Goal: Use online tool/utility: Utilize a website feature to perform a specific function

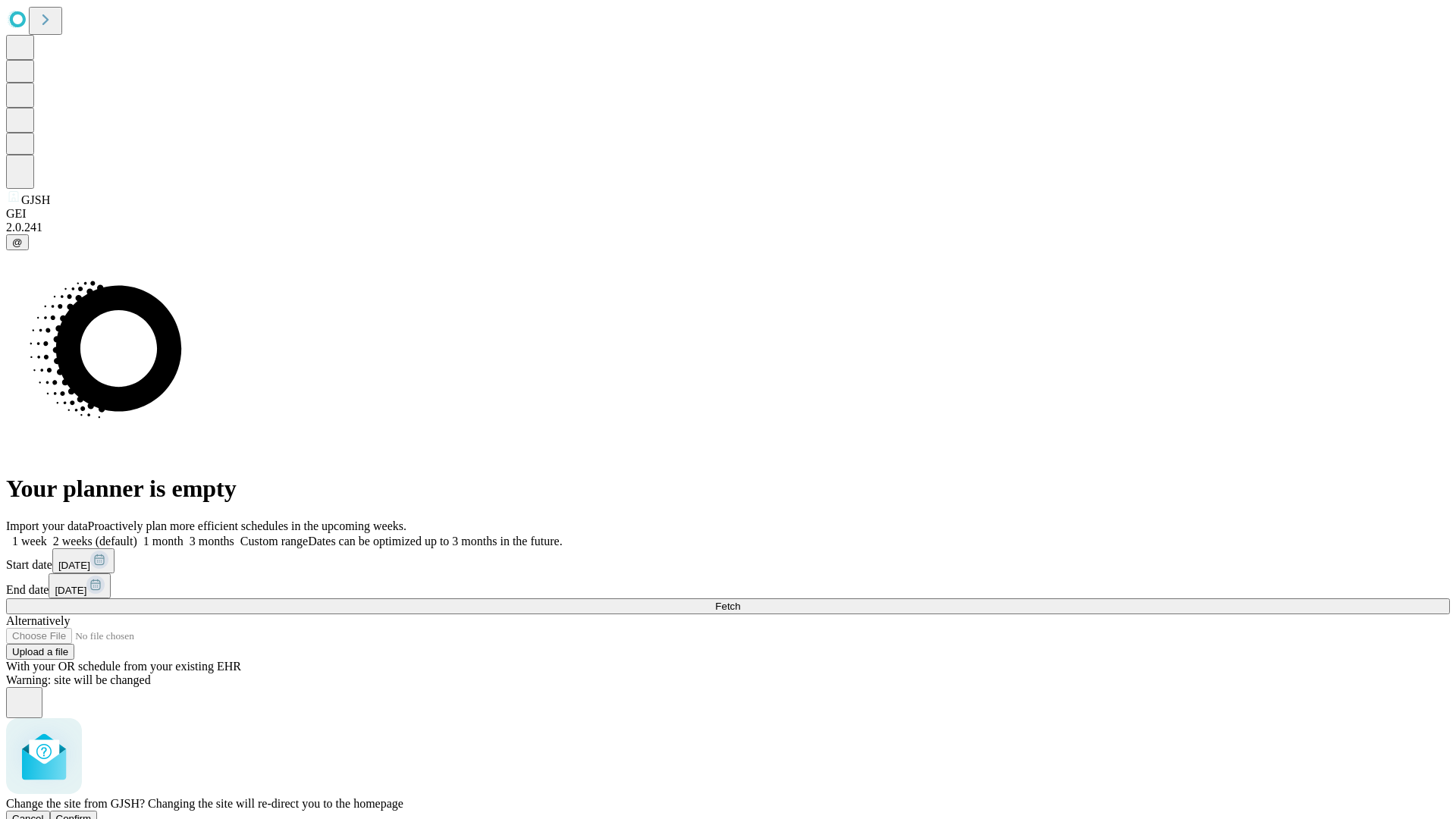
click at [92, 813] on span "Confirm" at bounding box center [74, 819] width 36 height 11
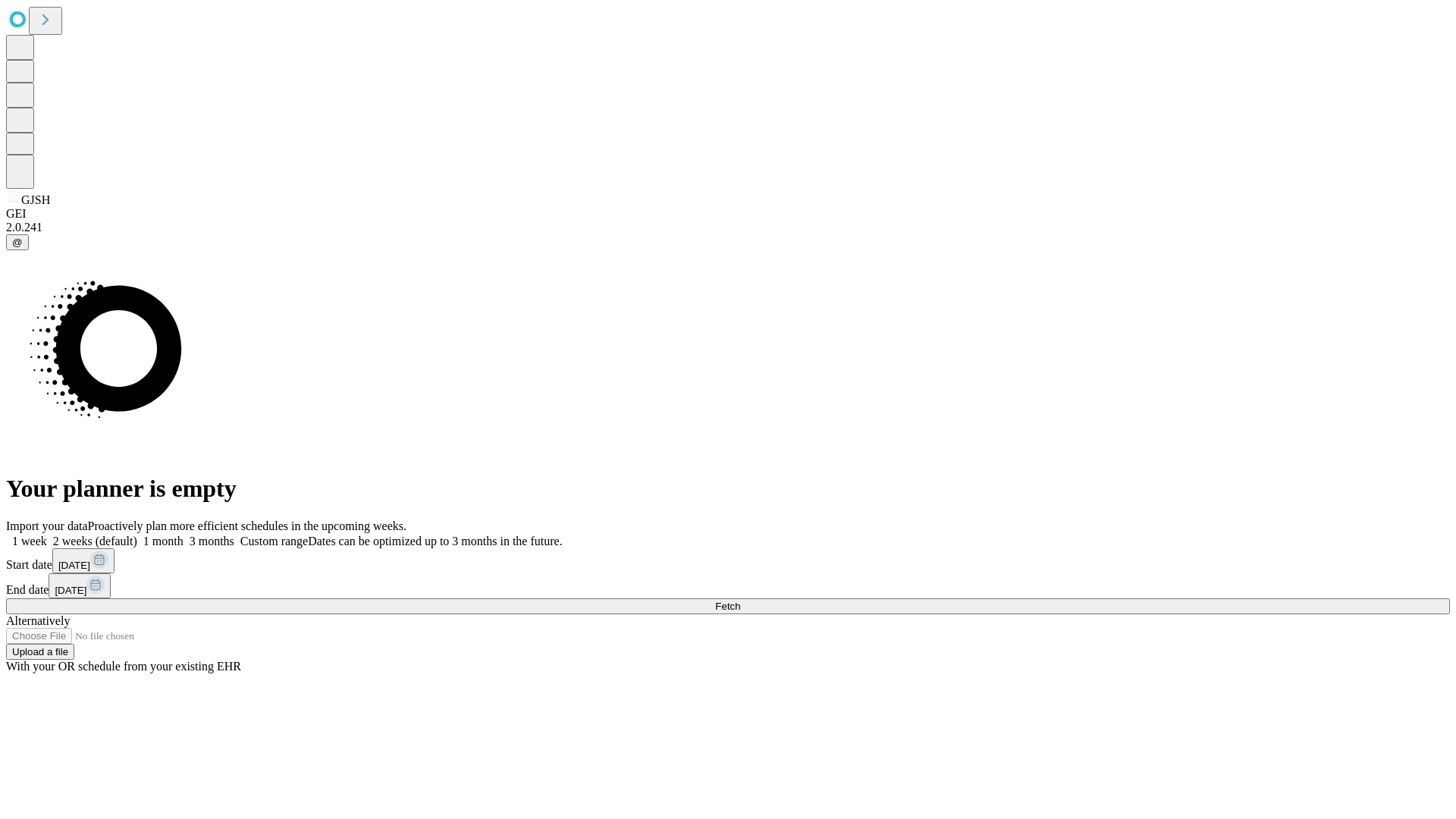
click at [137, 535] on label "2 weeks (default)" at bounding box center [92, 541] width 90 height 13
click at [740, 601] on span "Fetch" at bounding box center [728, 606] width 25 height 11
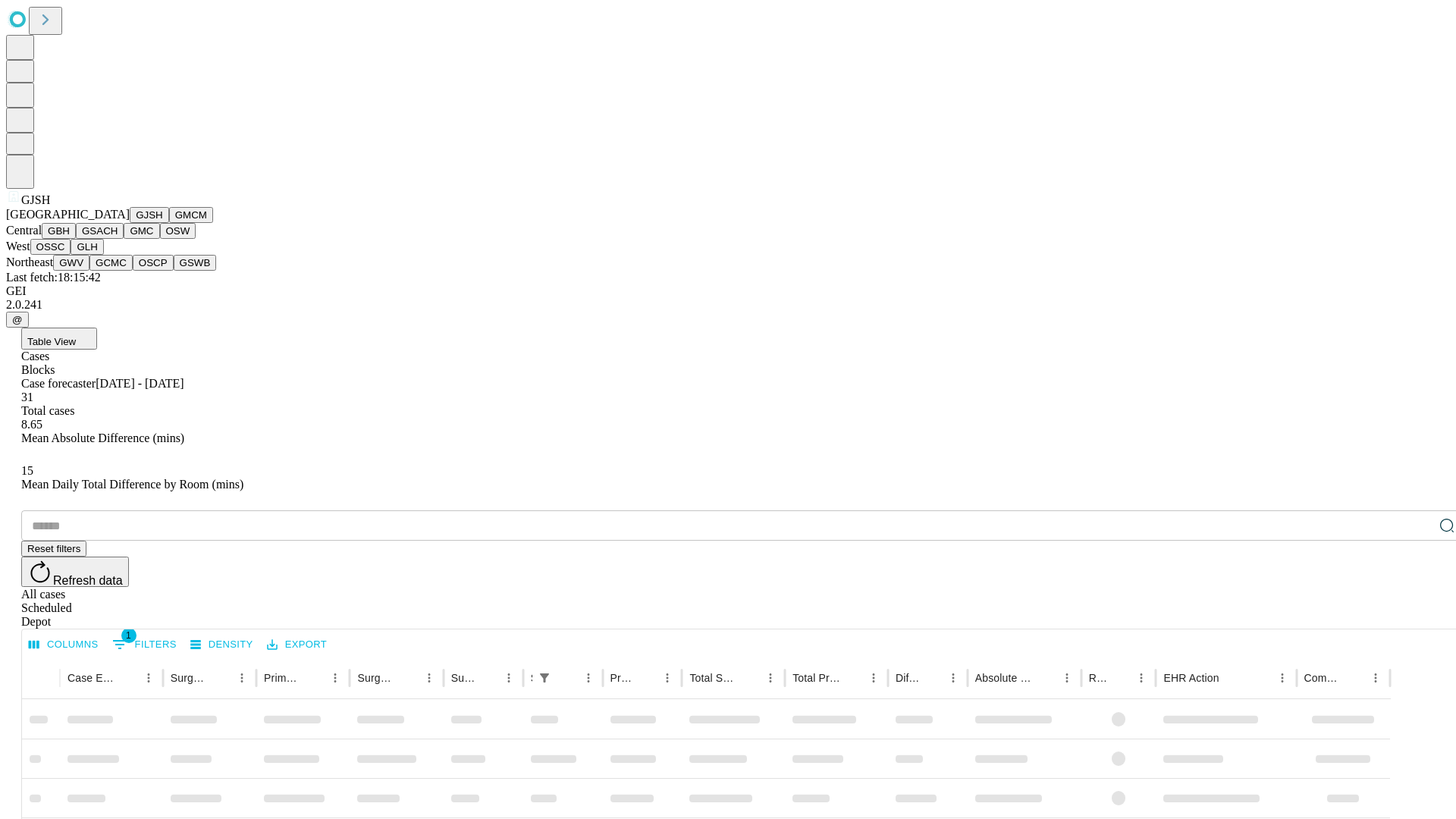
click at [169, 223] on button "GMCM" at bounding box center [191, 215] width 44 height 16
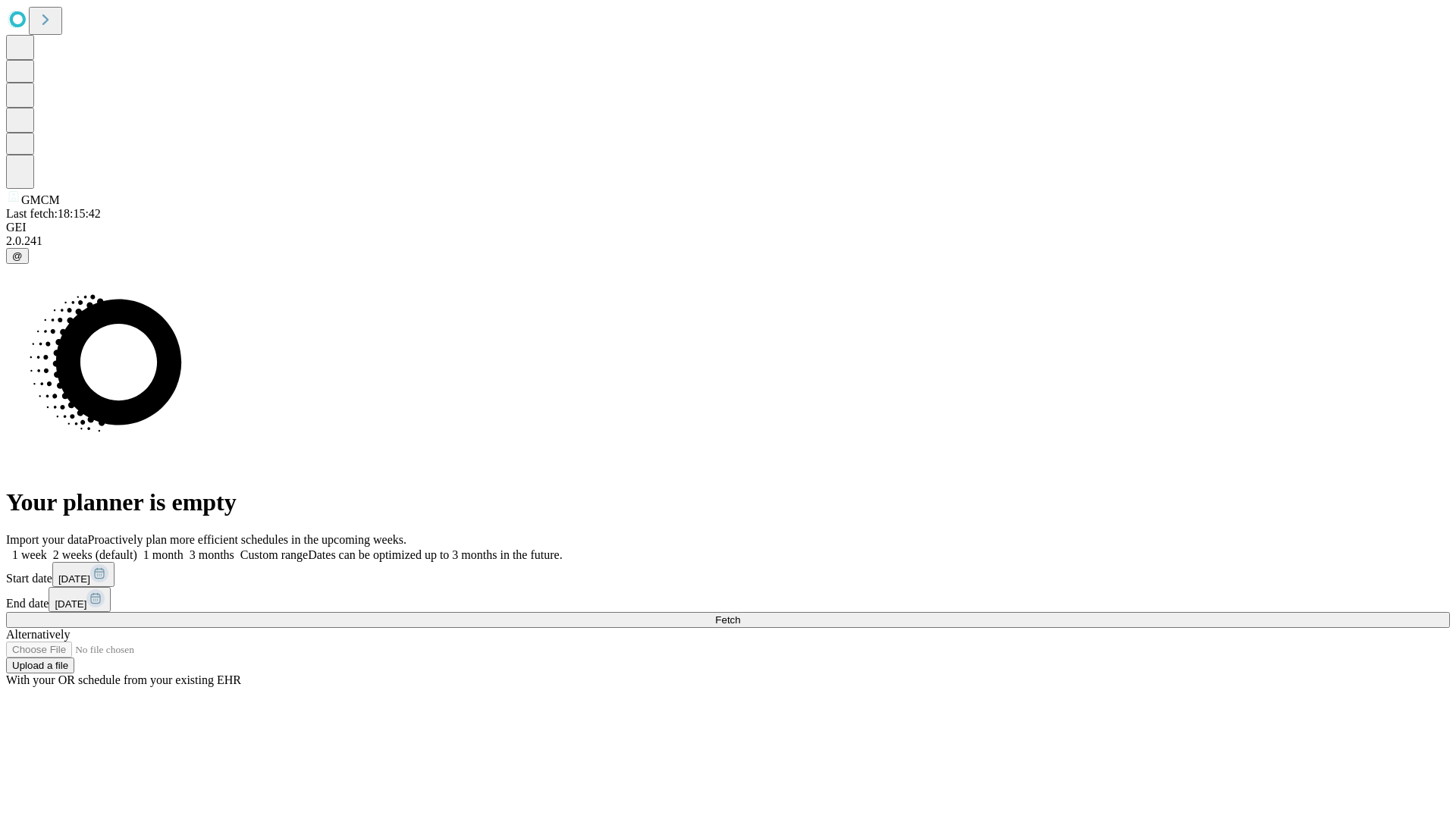
click at [137, 548] on label "2 weeks (default)" at bounding box center [92, 555] width 90 height 13
click at [740, 614] on span "Fetch" at bounding box center [728, 620] width 25 height 11
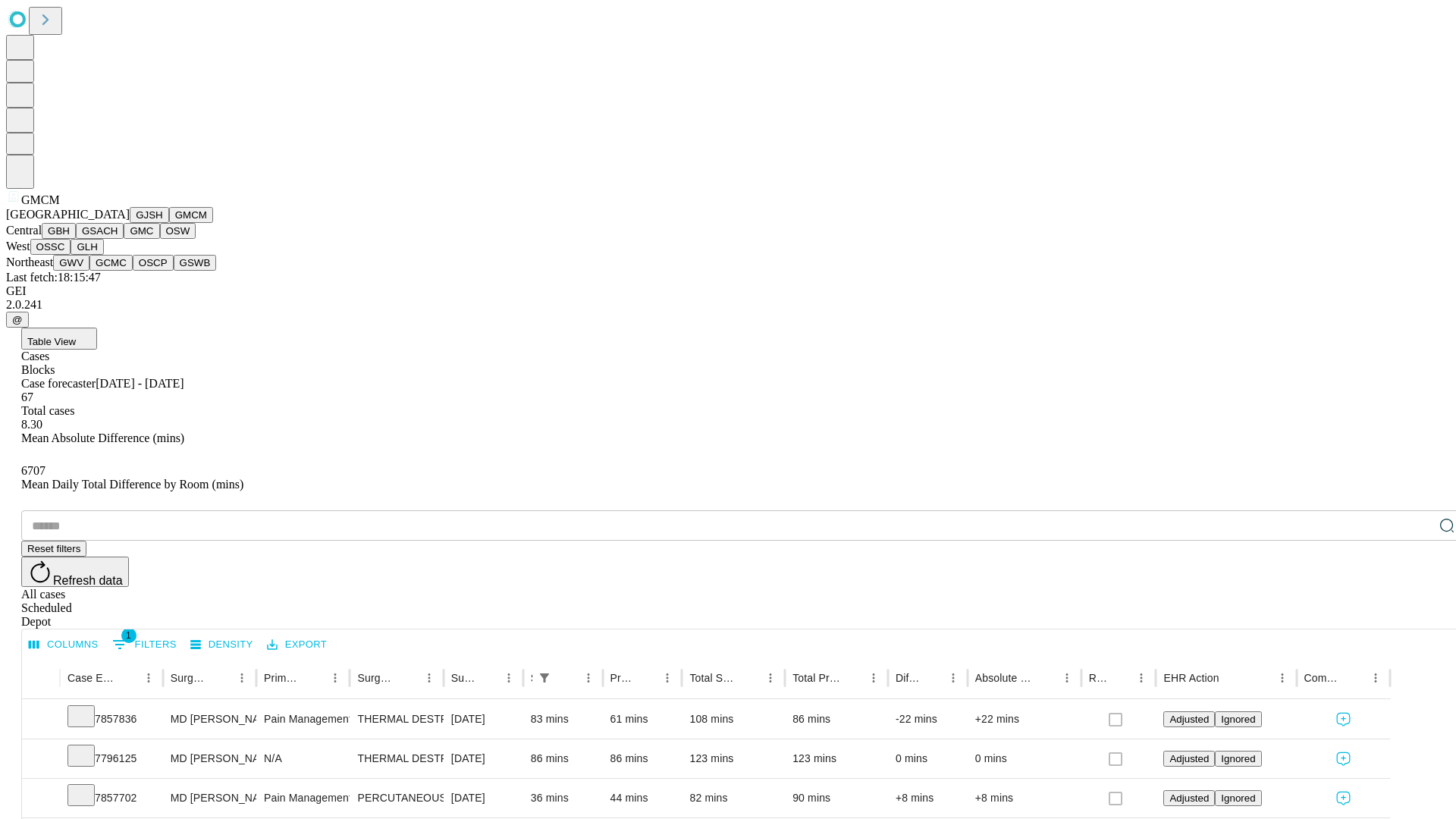
click at [76, 239] on button "GBH" at bounding box center [59, 231] width 34 height 16
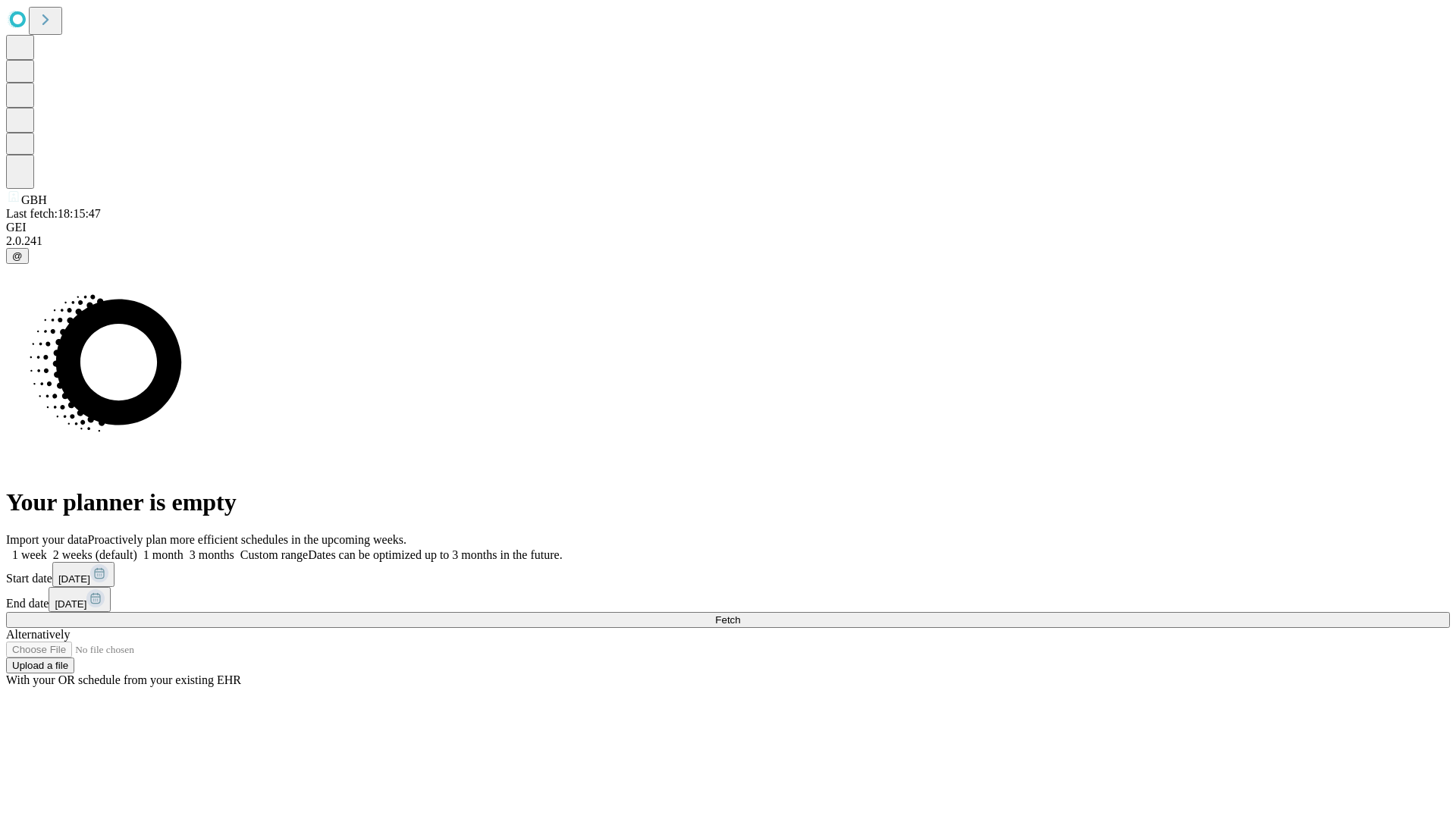
click at [137, 548] on label "2 weeks (default)" at bounding box center [92, 555] width 90 height 13
click at [740, 614] on span "Fetch" at bounding box center [728, 620] width 25 height 11
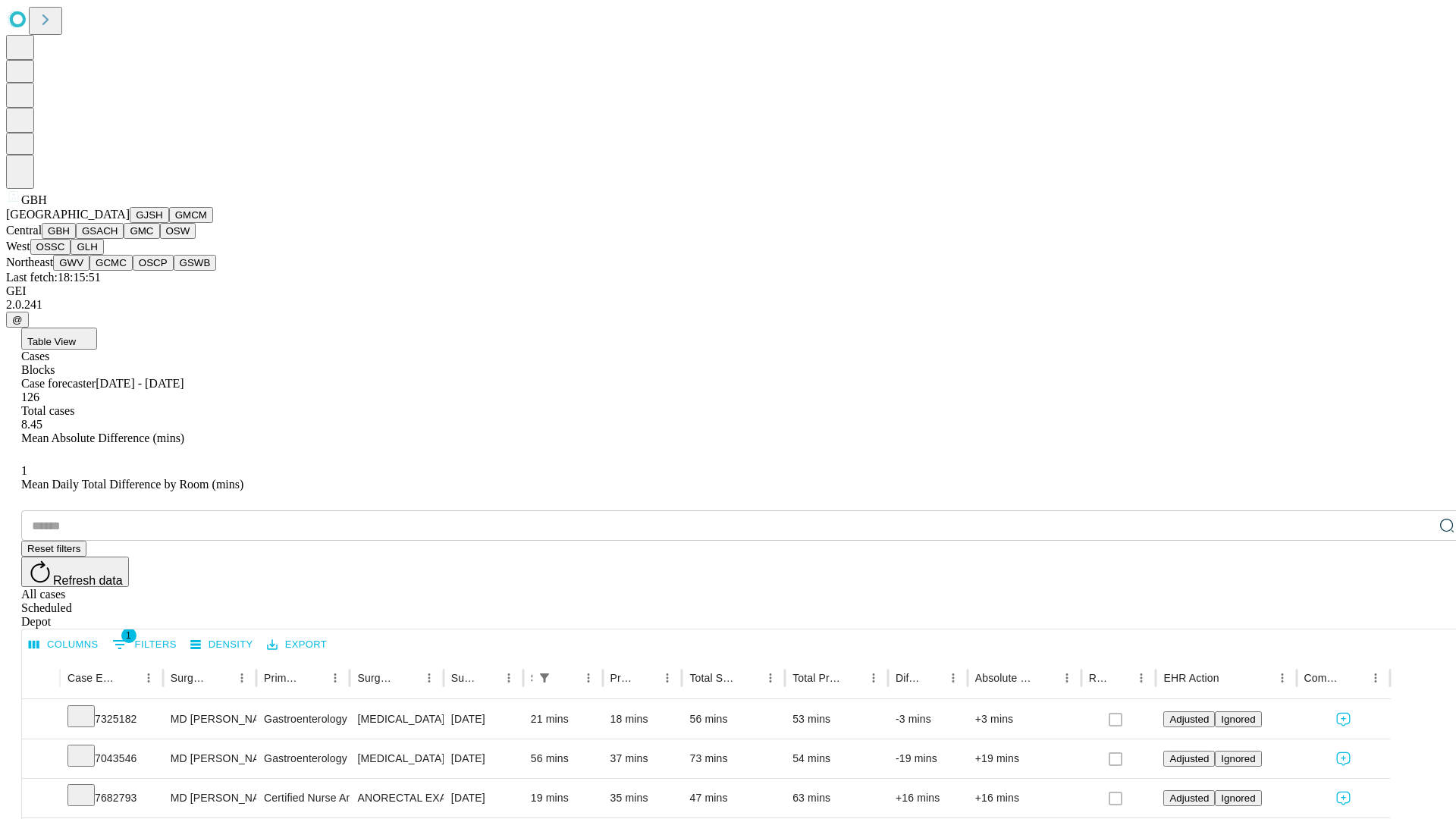
click at [118, 239] on button "GSACH" at bounding box center [100, 231] width 47 height 16
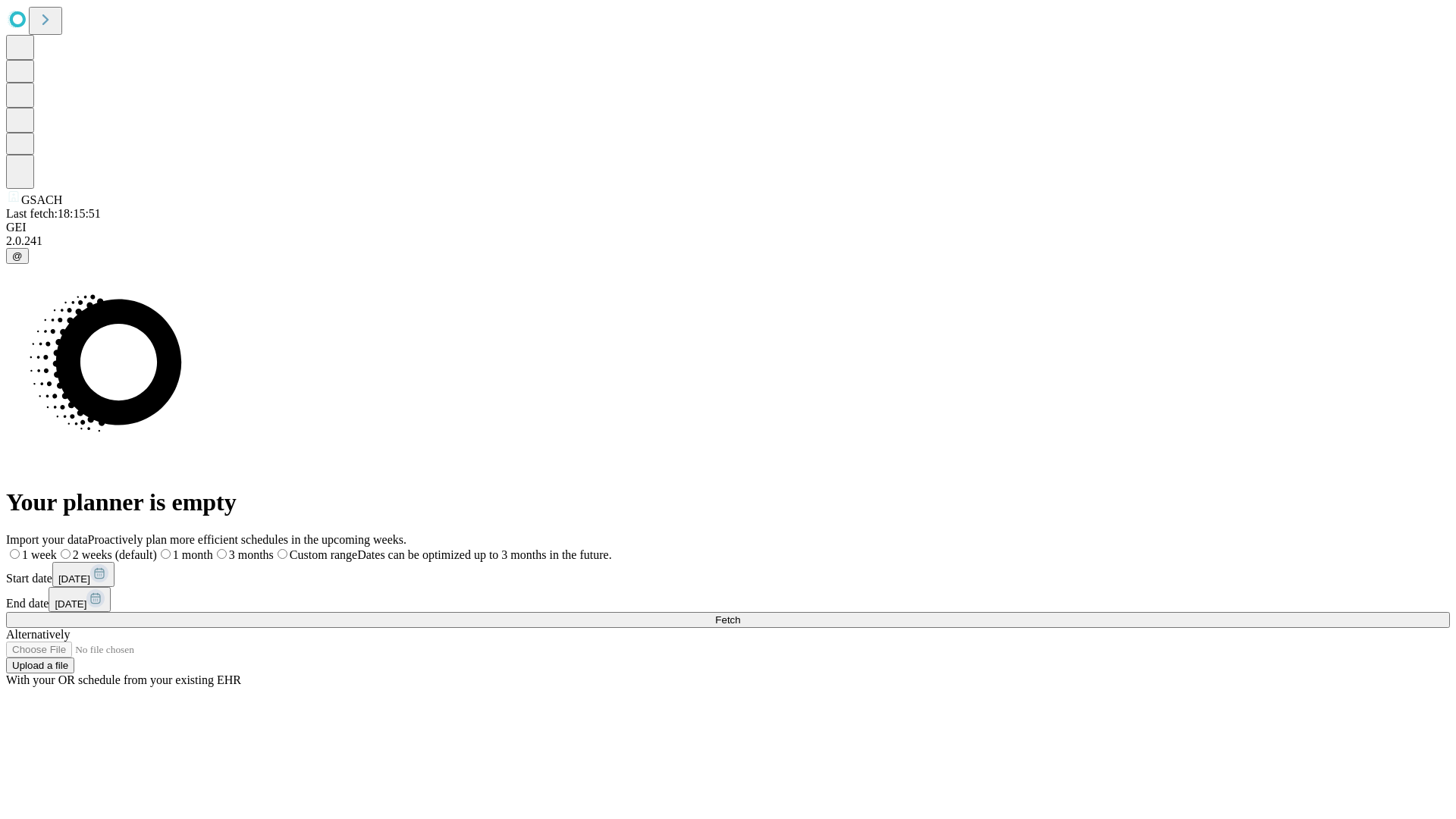
click at [157, 548] on label "2 weeks (default)" at bounding box center [107, 555] width 100 height 13
click at [740, 614] on span "Fetch" at bounding box center [728, 620] width 25 height 11
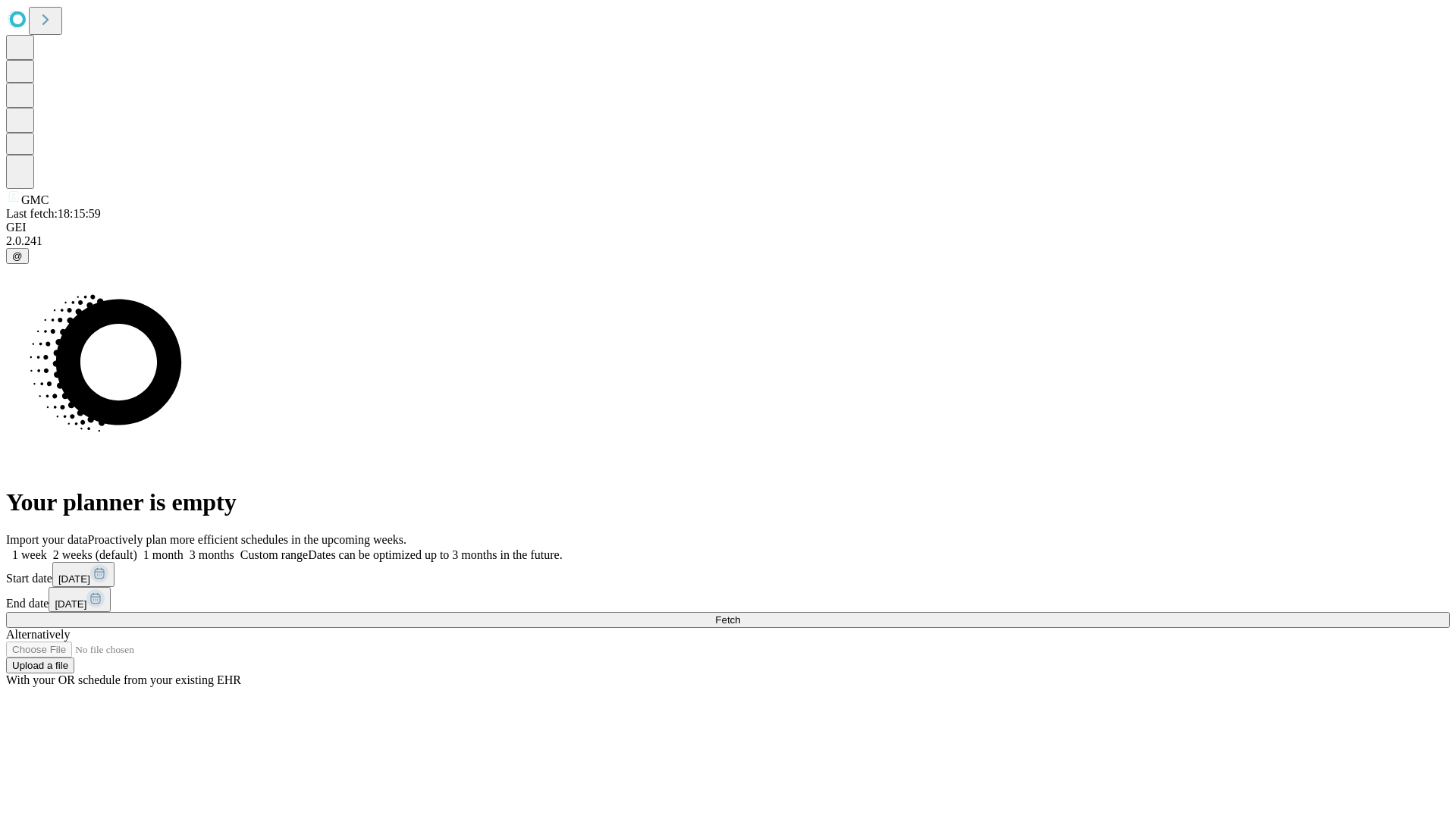
click at [137, 548] on label "2 weeks (default)" at bounding box center [92, 555] width 90 height 13
click at [740, 614] on span "Fetch" at bounding box center [728, 620] width 25 height 11
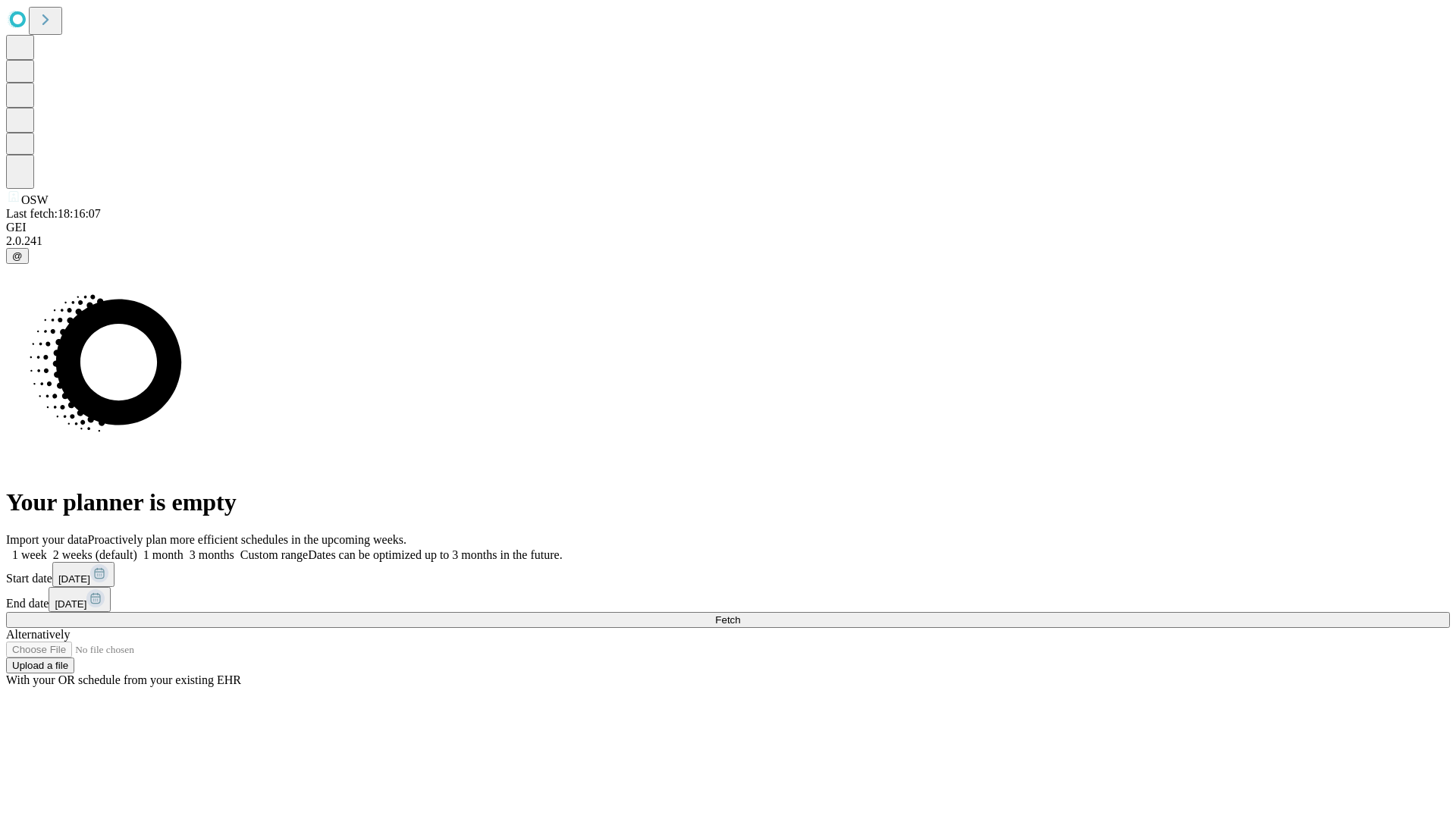
click at [137, 548] on label "2 weeks (default)" at bounding box center [92, 555] width 90 height 13
click at [740, 614] on span "Fetch" at bounding box center [728, 620] width 25 height 11
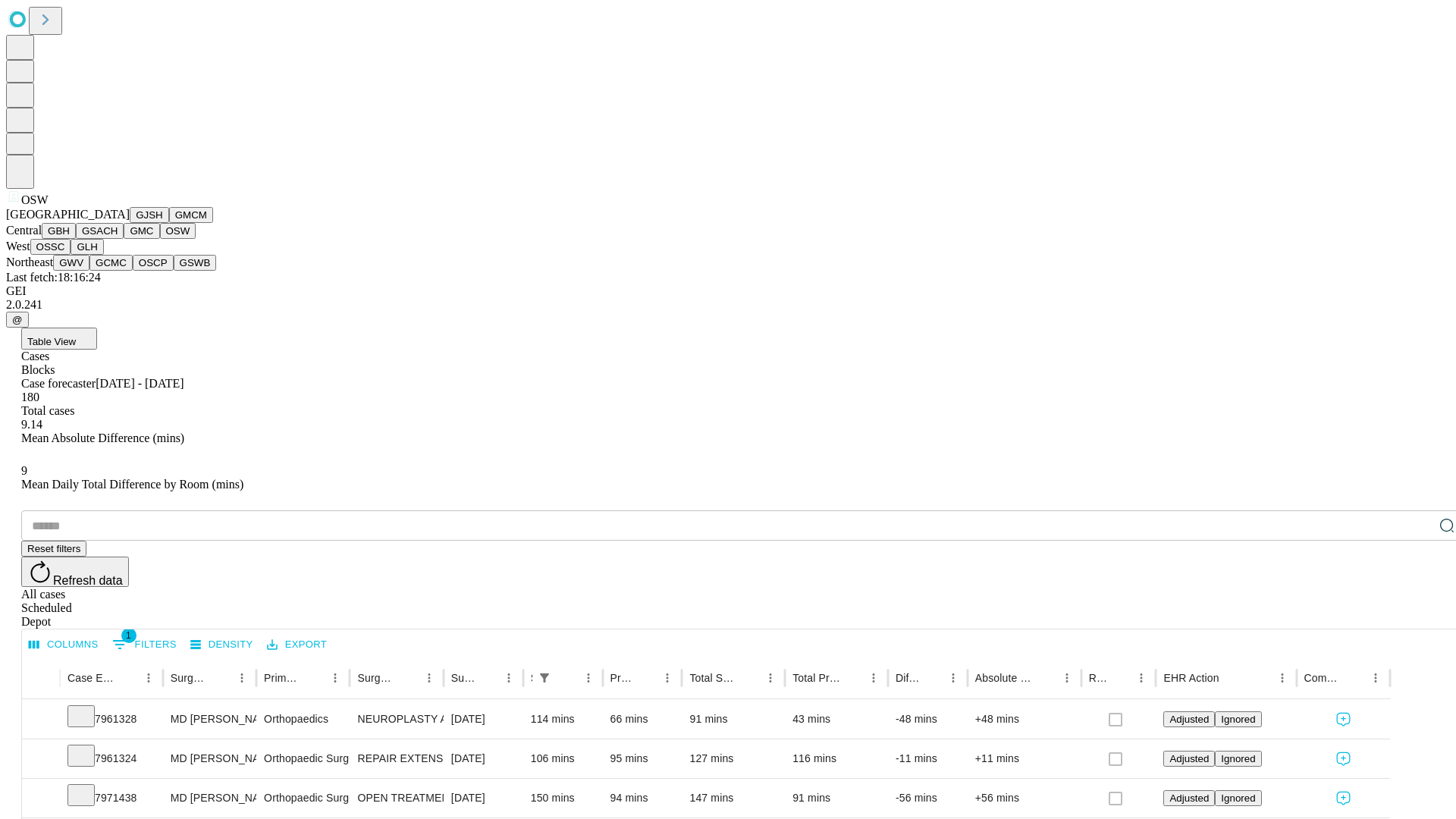
click at [71, 255] on button "OSSC" at bounding box center [51, 247] width 41 height 16
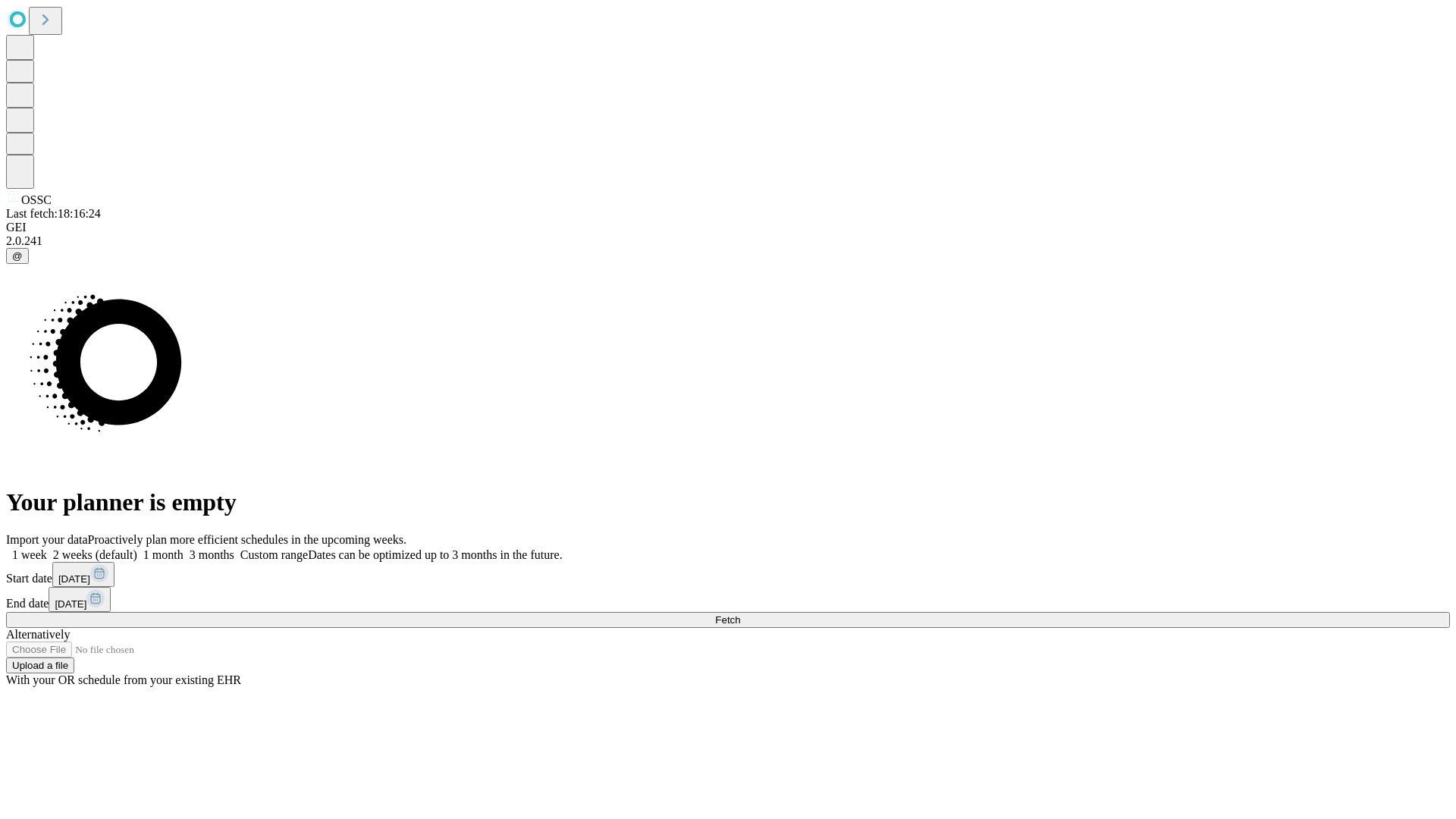
click at [740, 614] on span "Fetch" at bounding box center [728, 620] width 25 height 11
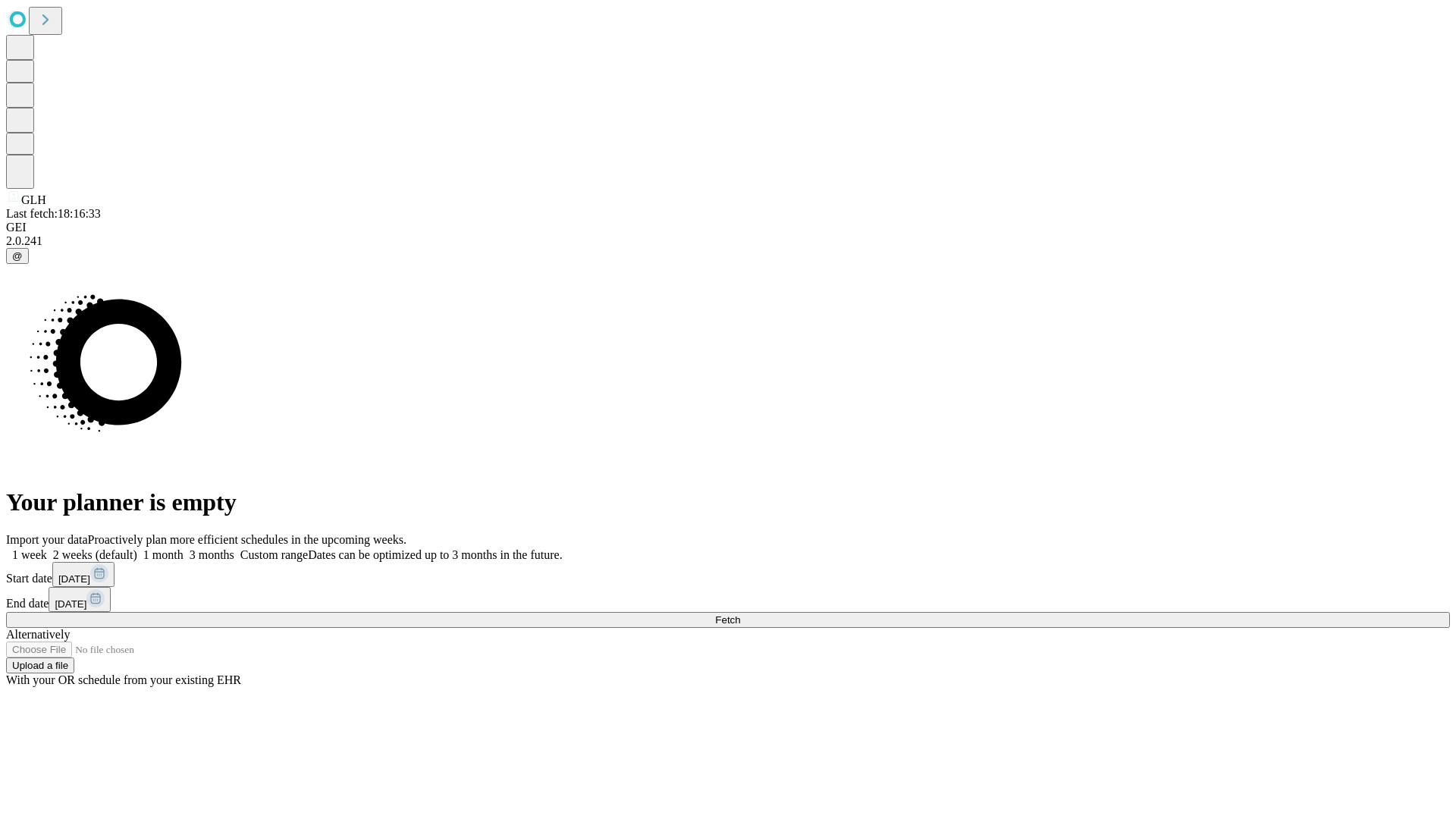
click at [137, 548] on label "2 weeks (default)" at bounding box center [92, 555] width 90 height 13
click at [740, 614] on span "Fetch" at bounding box center [728, 620] width 25 height 11
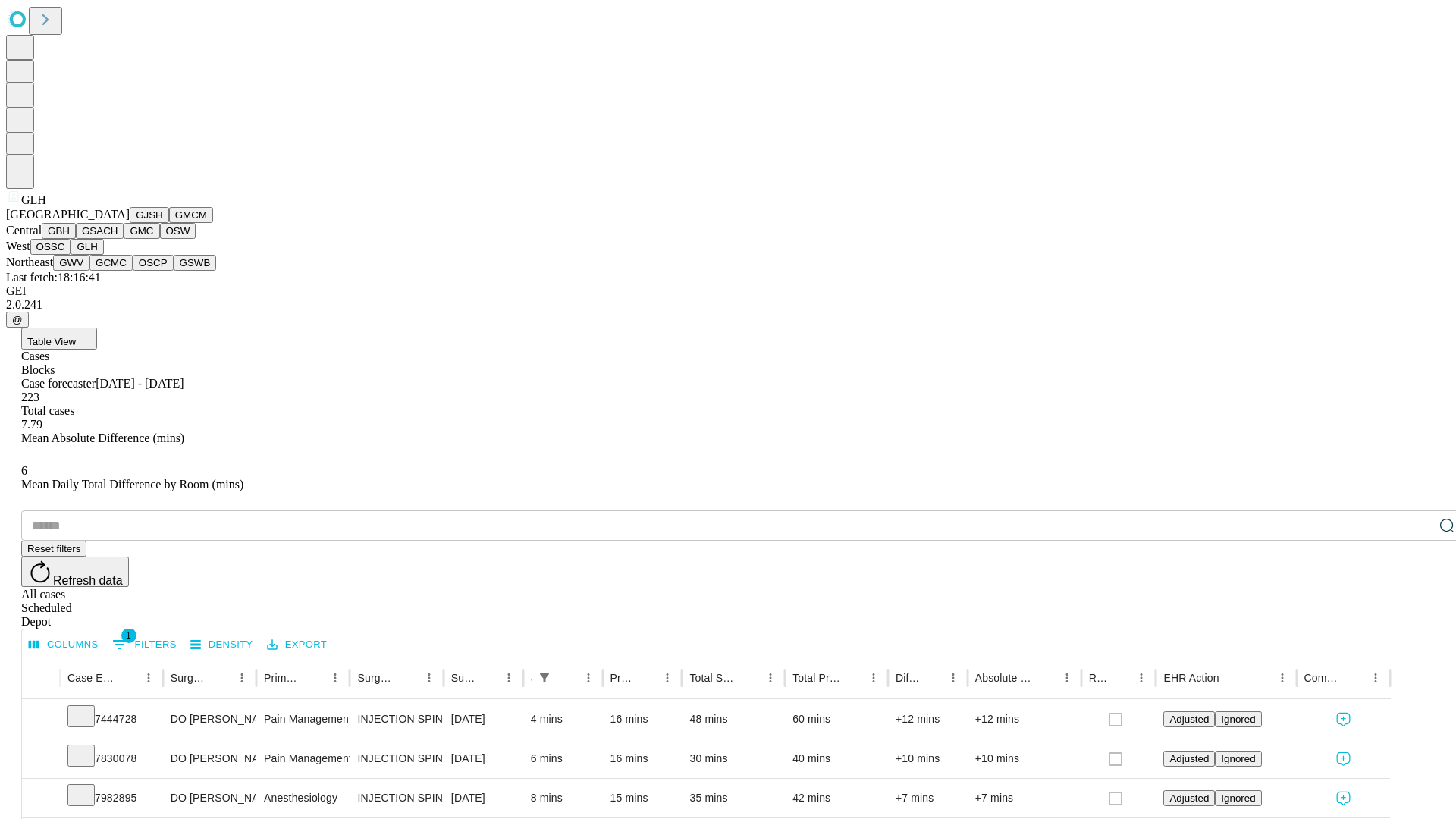
click at [89, 271] on button "GWV" at bounding box center [71, 263] width 36 height 16
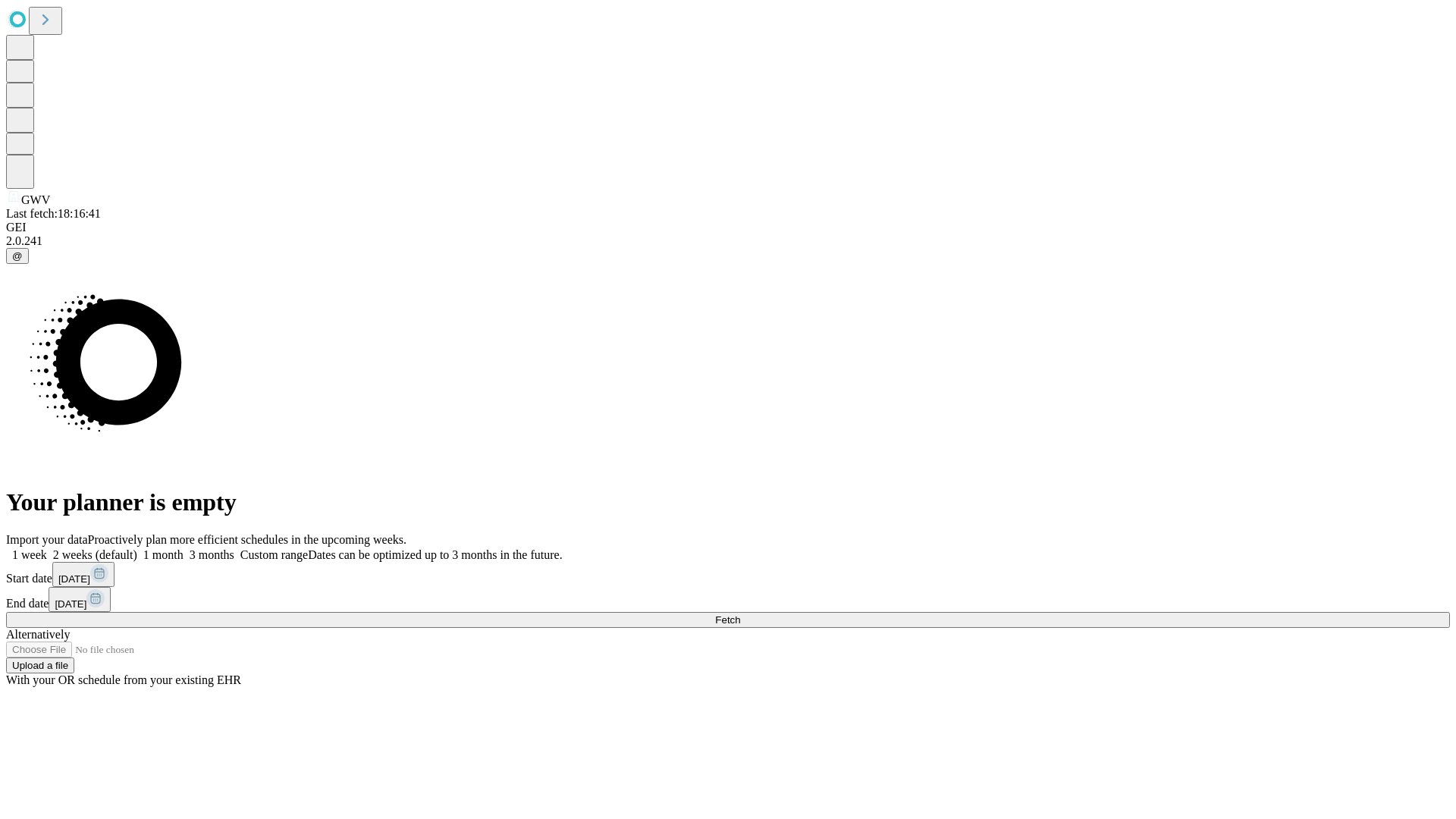
click at [137, 548] on label "2 weeks (default)" at bounding box center [92, 555] width 90 height 13
click at [740, 614] on span "Fetch" at bounding box center [728, 620] width 25 height 11
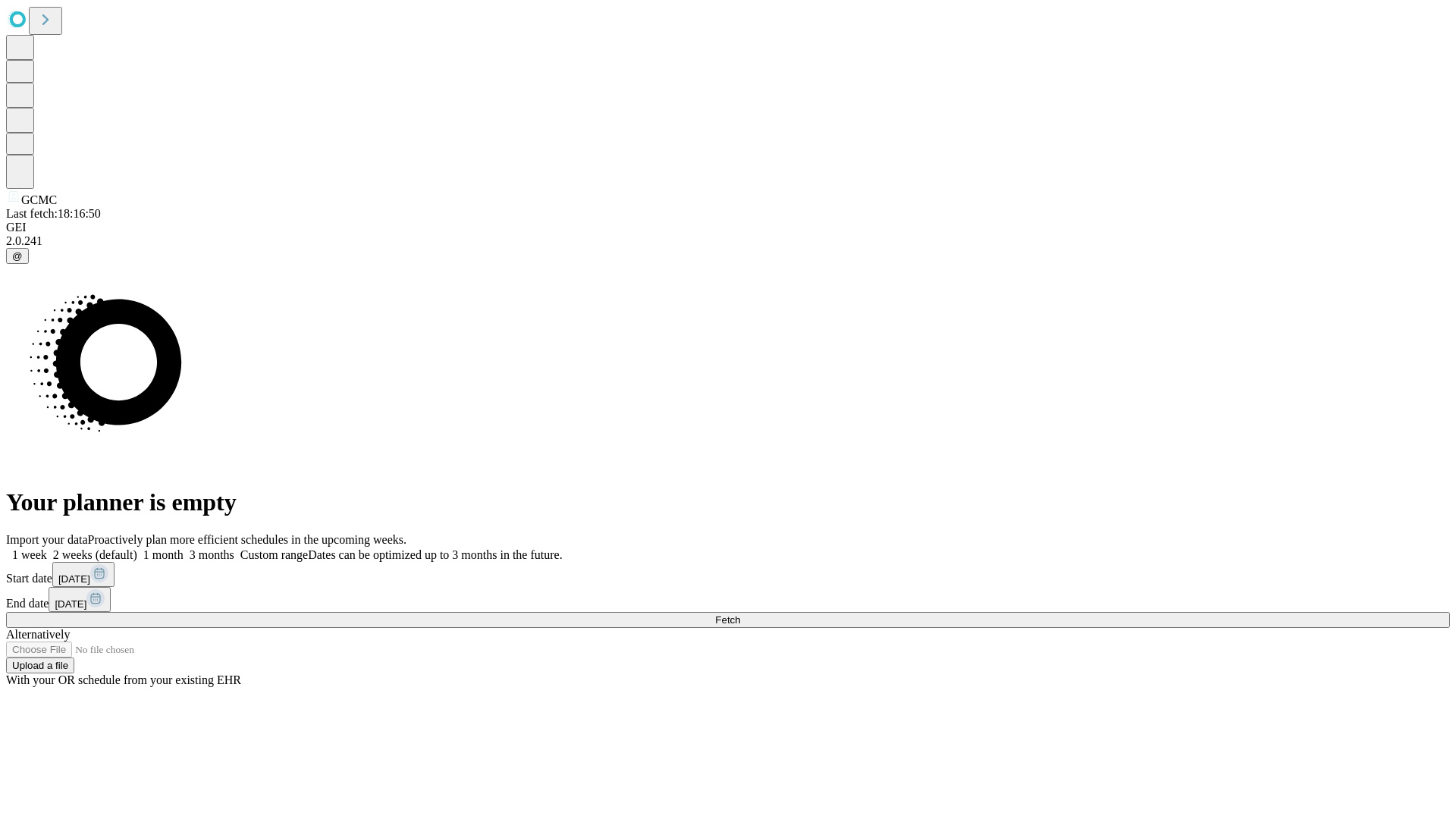
click at [137, 548] on label "2 weeks (default)" at bounding box center [92, 555] width 90 height 13
click at [740, 614] on span "Fetch" at bounding box center [728, 620] width 25 height 11
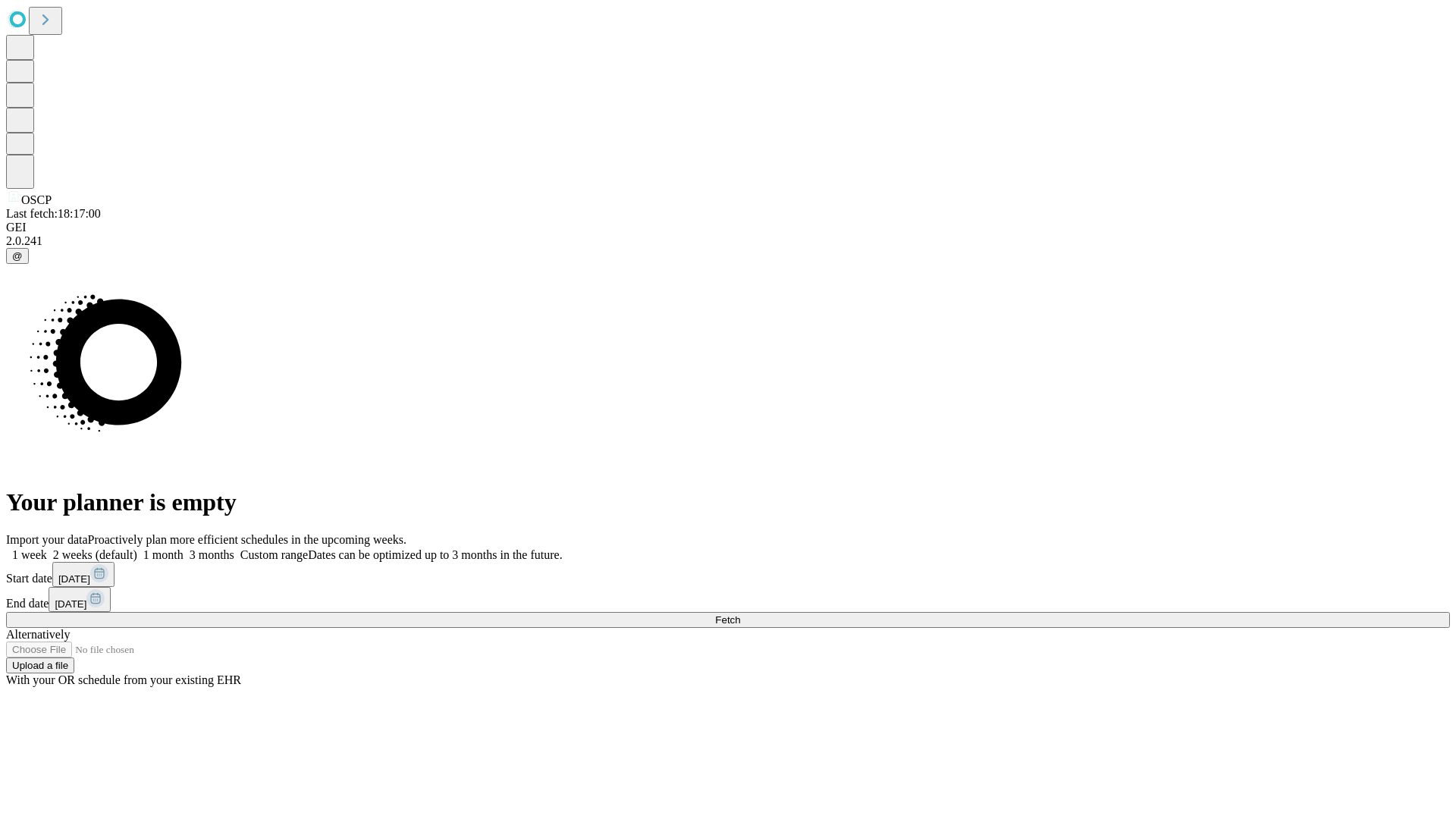
click at [137, 548] on label "2 weeks (default)" at bounding box center [92, 555] width 90 height 13
click at [740, 614] on span "Fetch" at bounding box center [728, 620] width 25 height 11
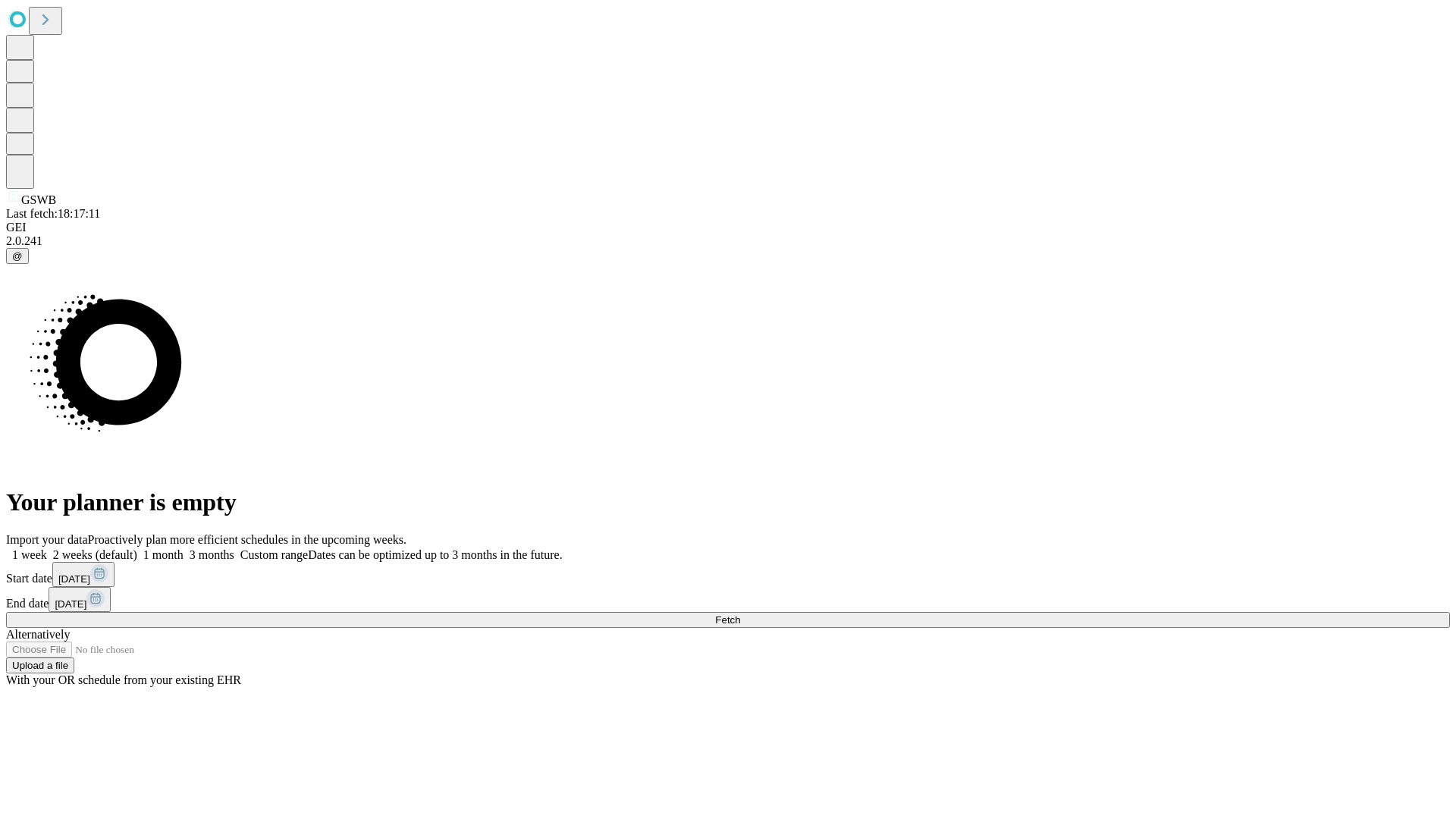
click at [137, 548] on label "2 weeks (default)" at bounding box center [92, 555] width 90 height 13
click at [740, 614] on span "Fetch" at bounding box center [728, 620] width 25 height 11
